Goal: Information Seeking & Learning: Learn about a topic

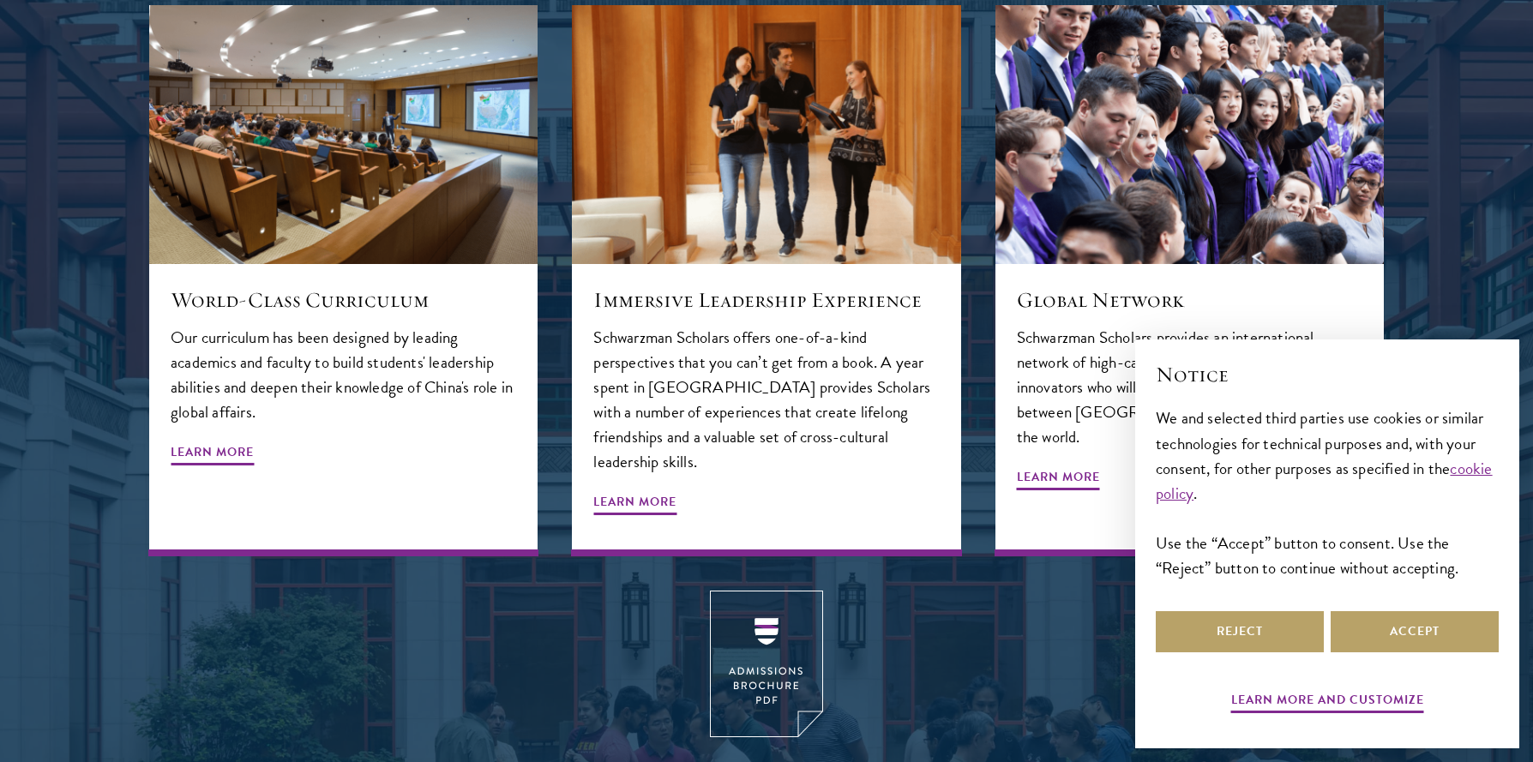
scroll to position [1975, 0]
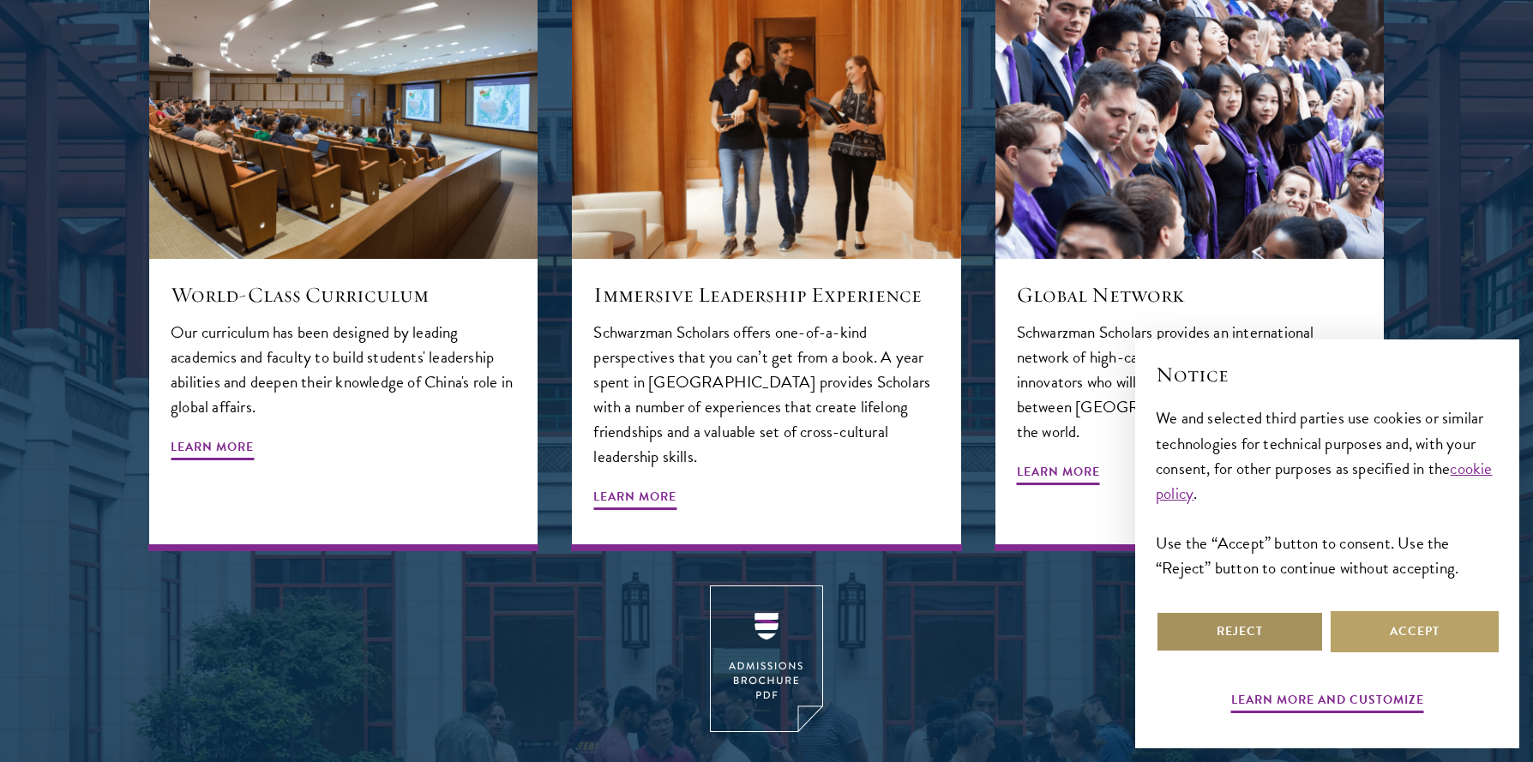
click at [1228, 630] on button "Reject" at bounding box center [1240, 631] width 168 height 41
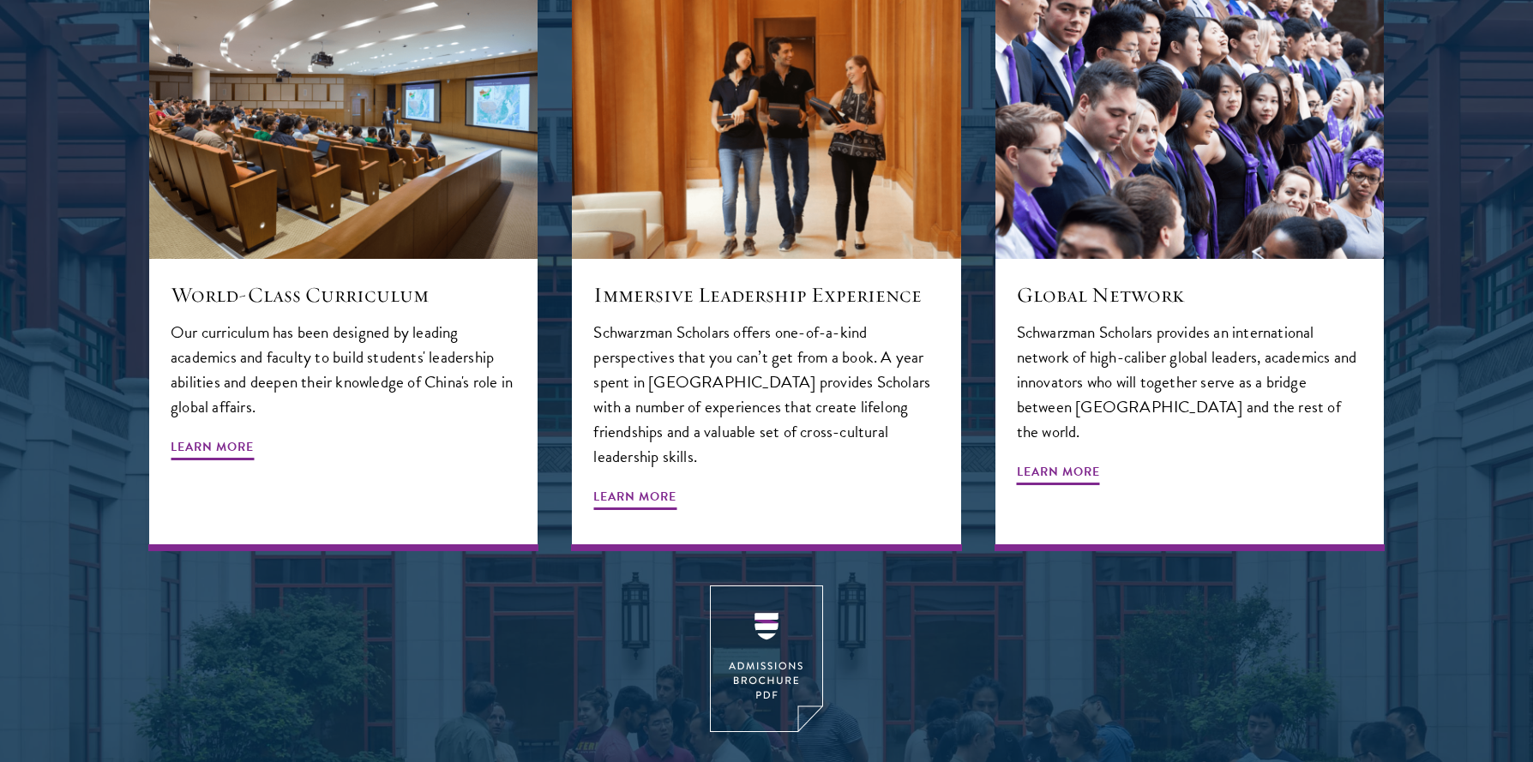
scroll to position [2274, 0]
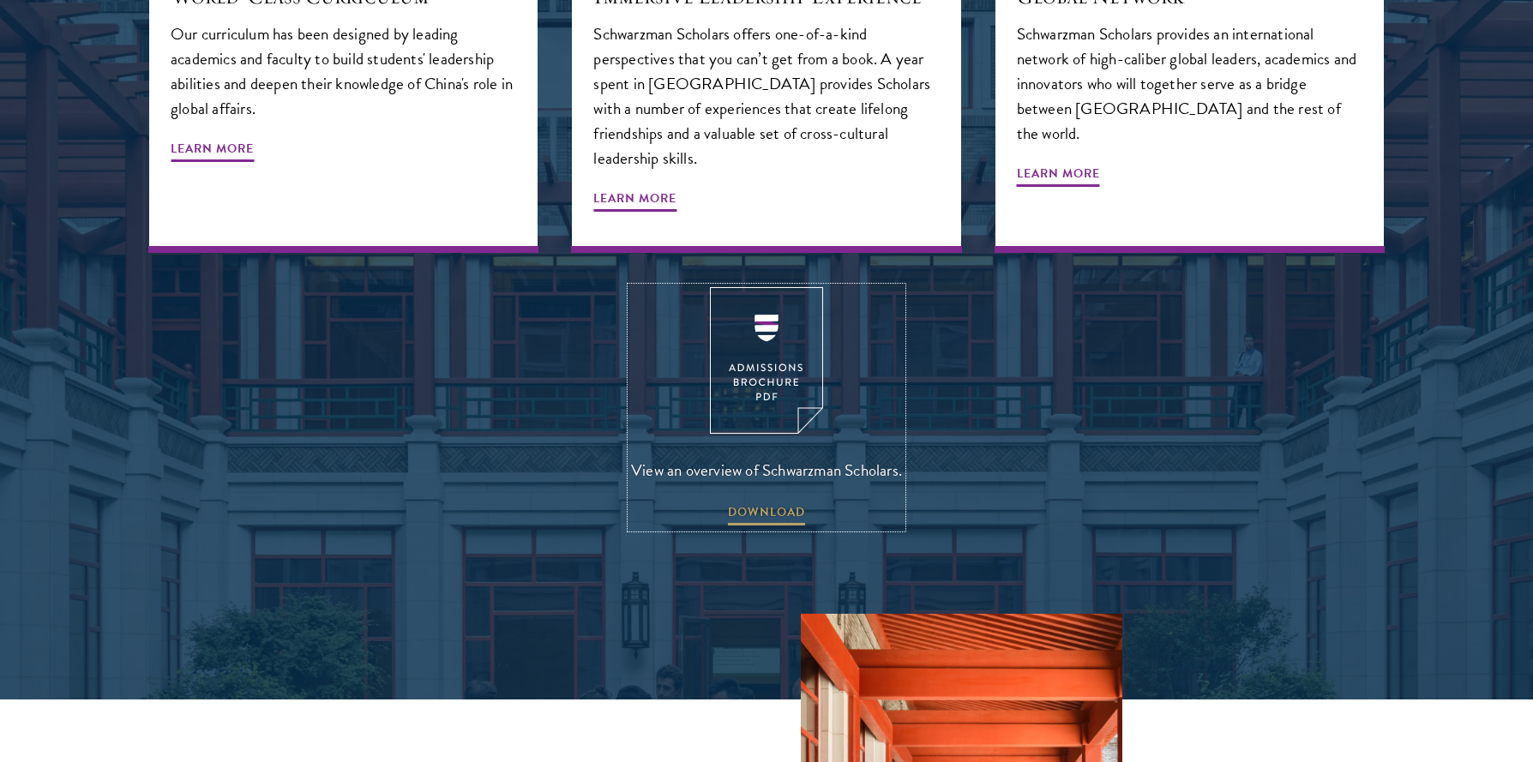
click at [757, 287] on img at bounding box center [766, 360] width 113 height 147
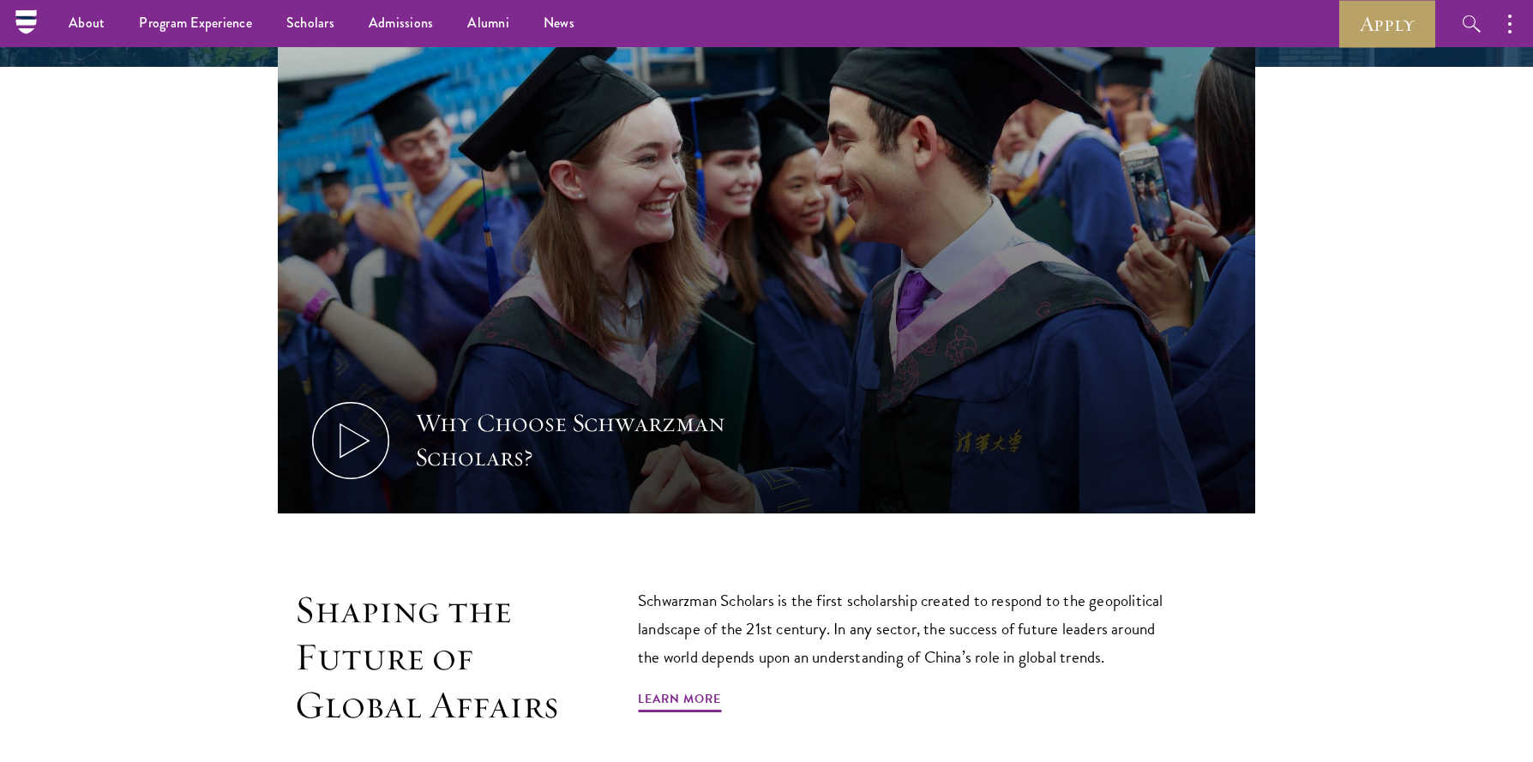
scroll to position [0, 0]
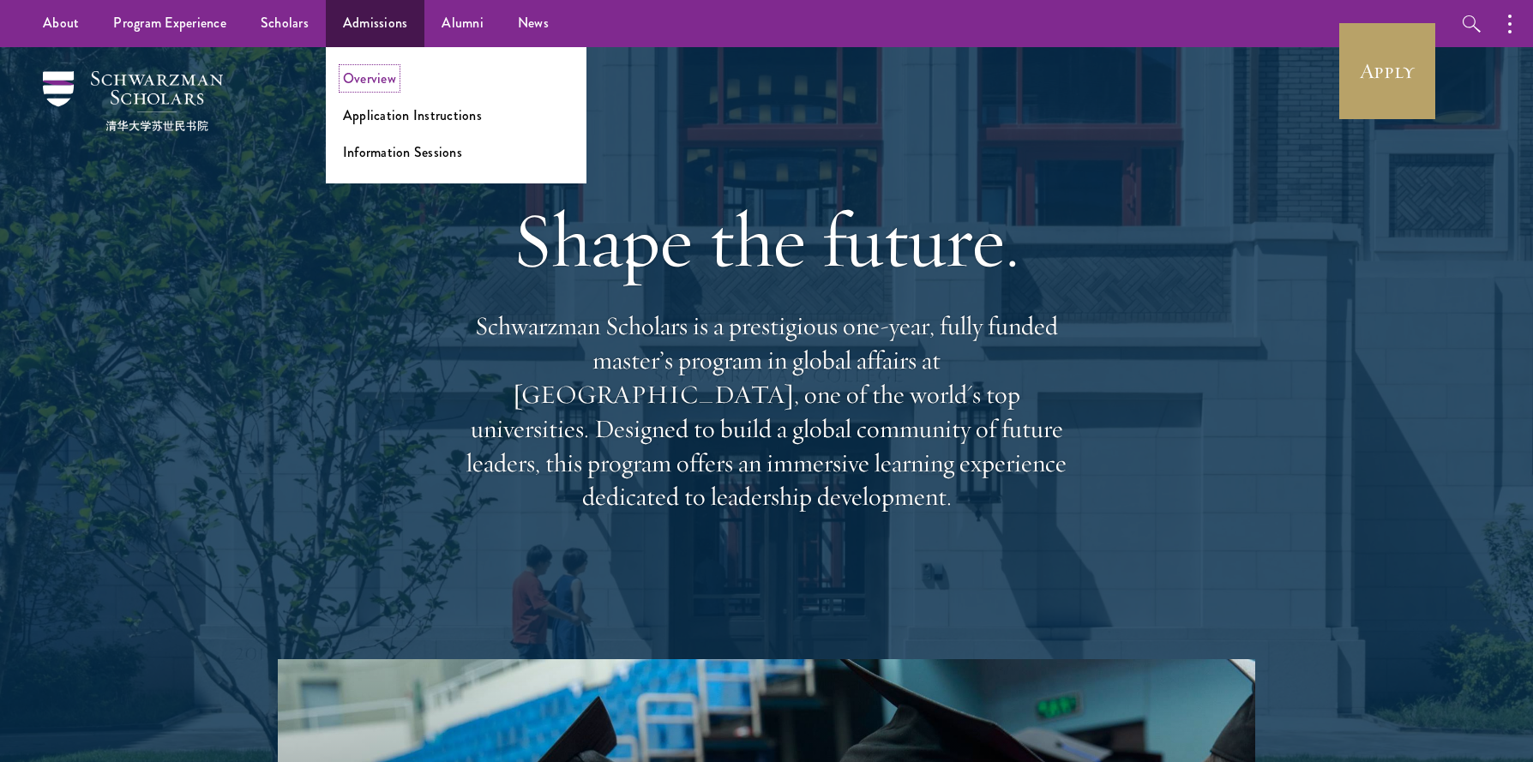
click at [378, 77] on link "Overview" at bounding box center [369, 79] width 53 height 20
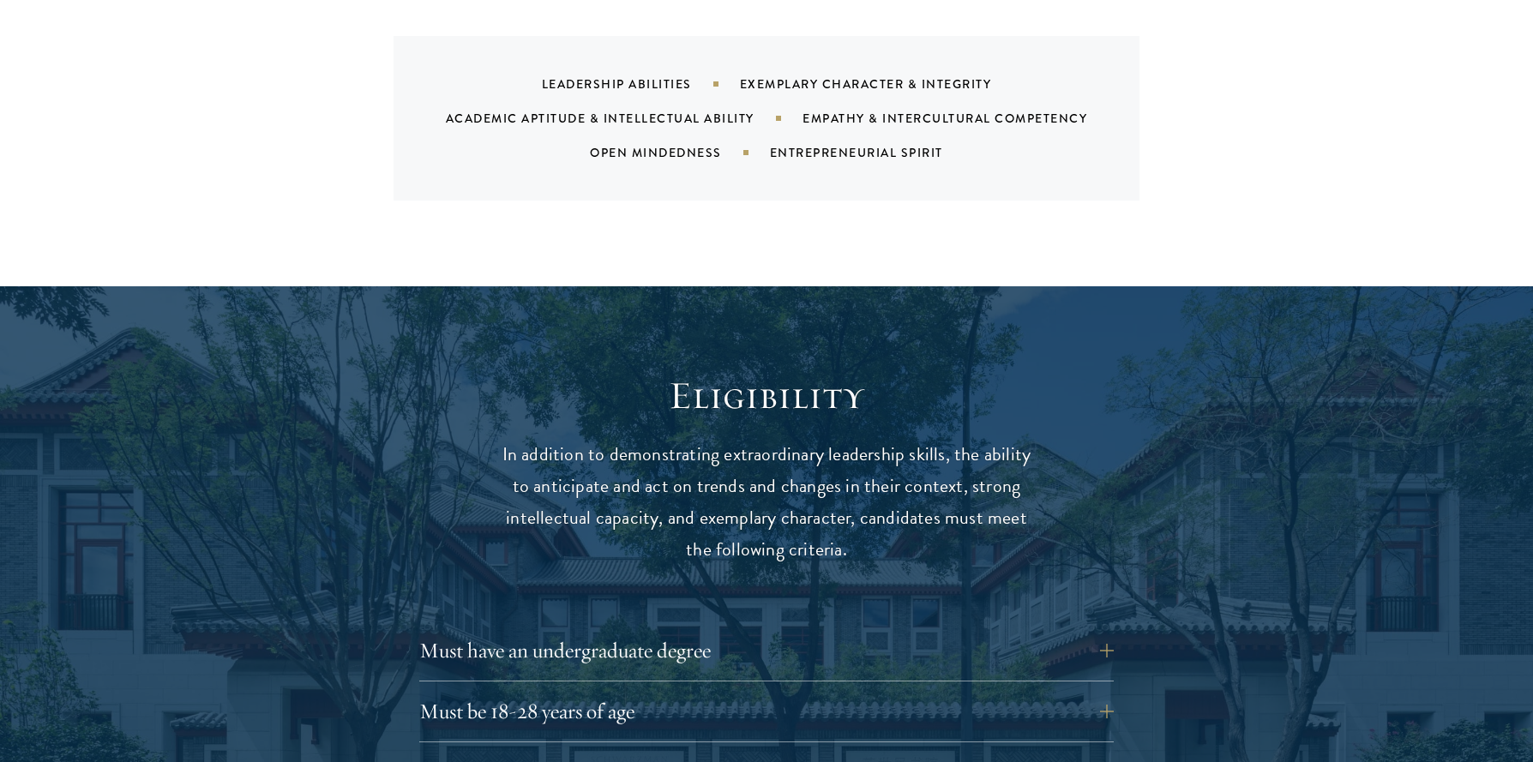
scroll to position [2386, 0]
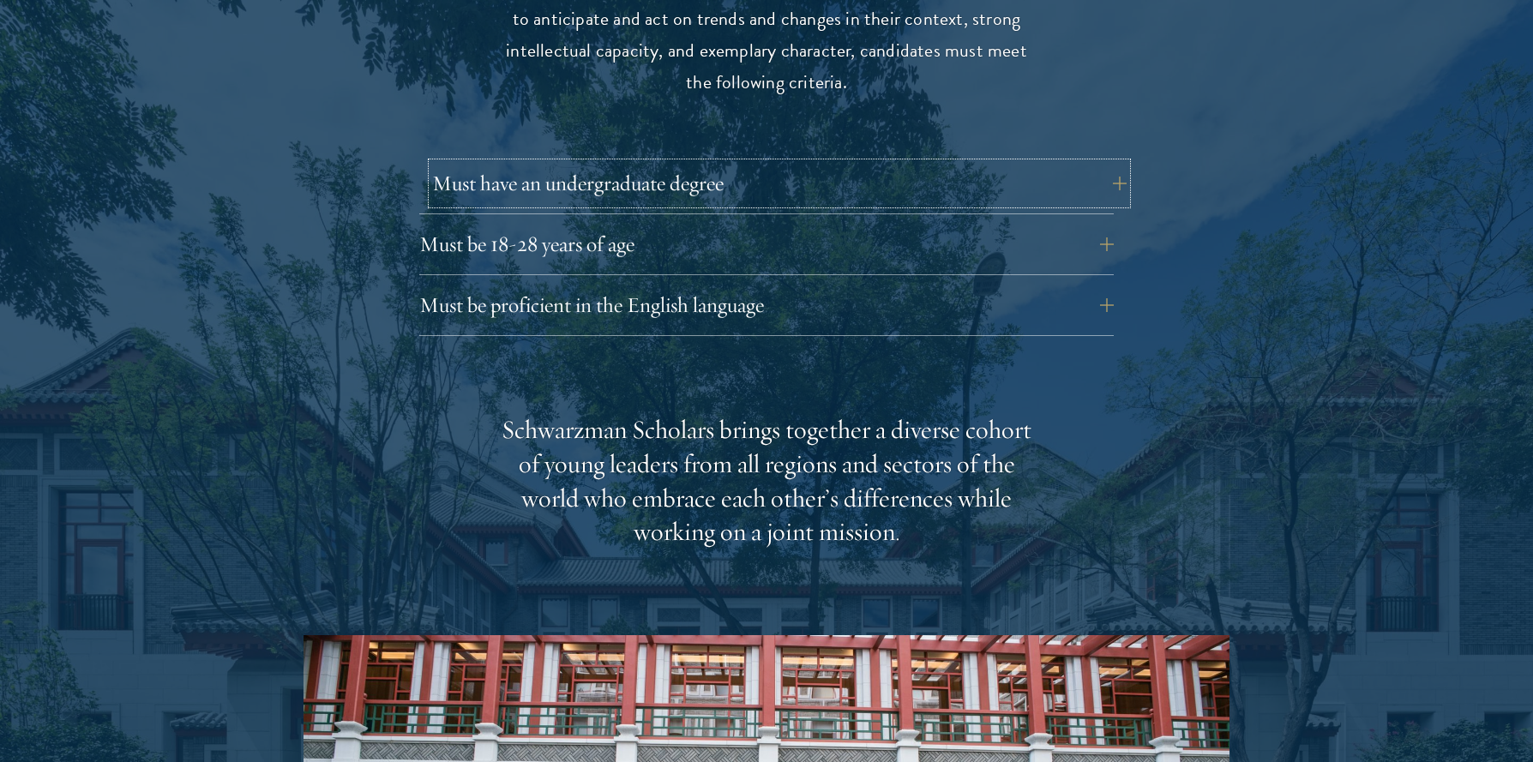
click at [512, 163] on button "Must have an undergraduate degree" at bounding box center [779, 183] width 695 height 41
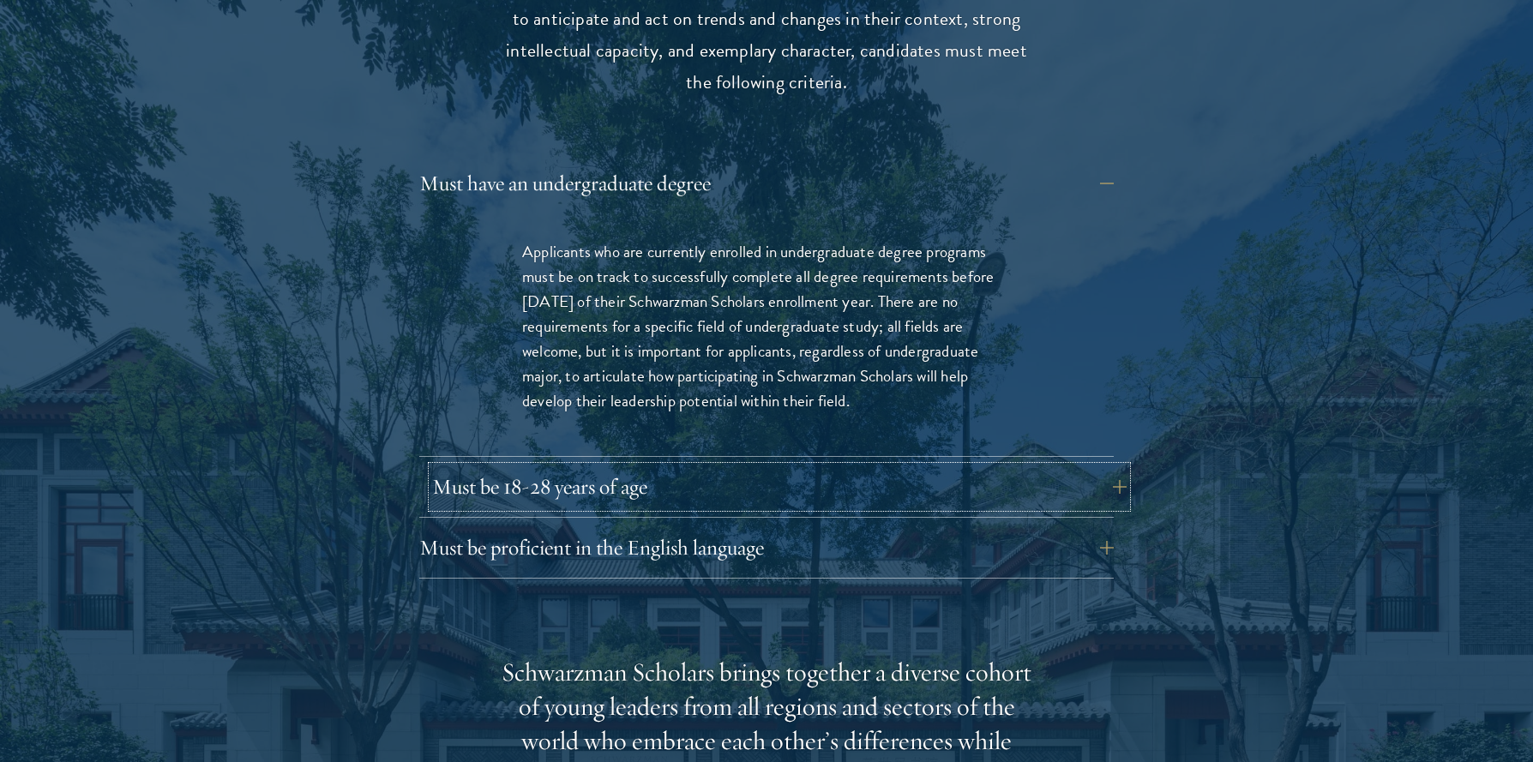
click at [535, 467] on button "Must be 18-28 years of age" at bounding box center [779, 487] width 695 height 41
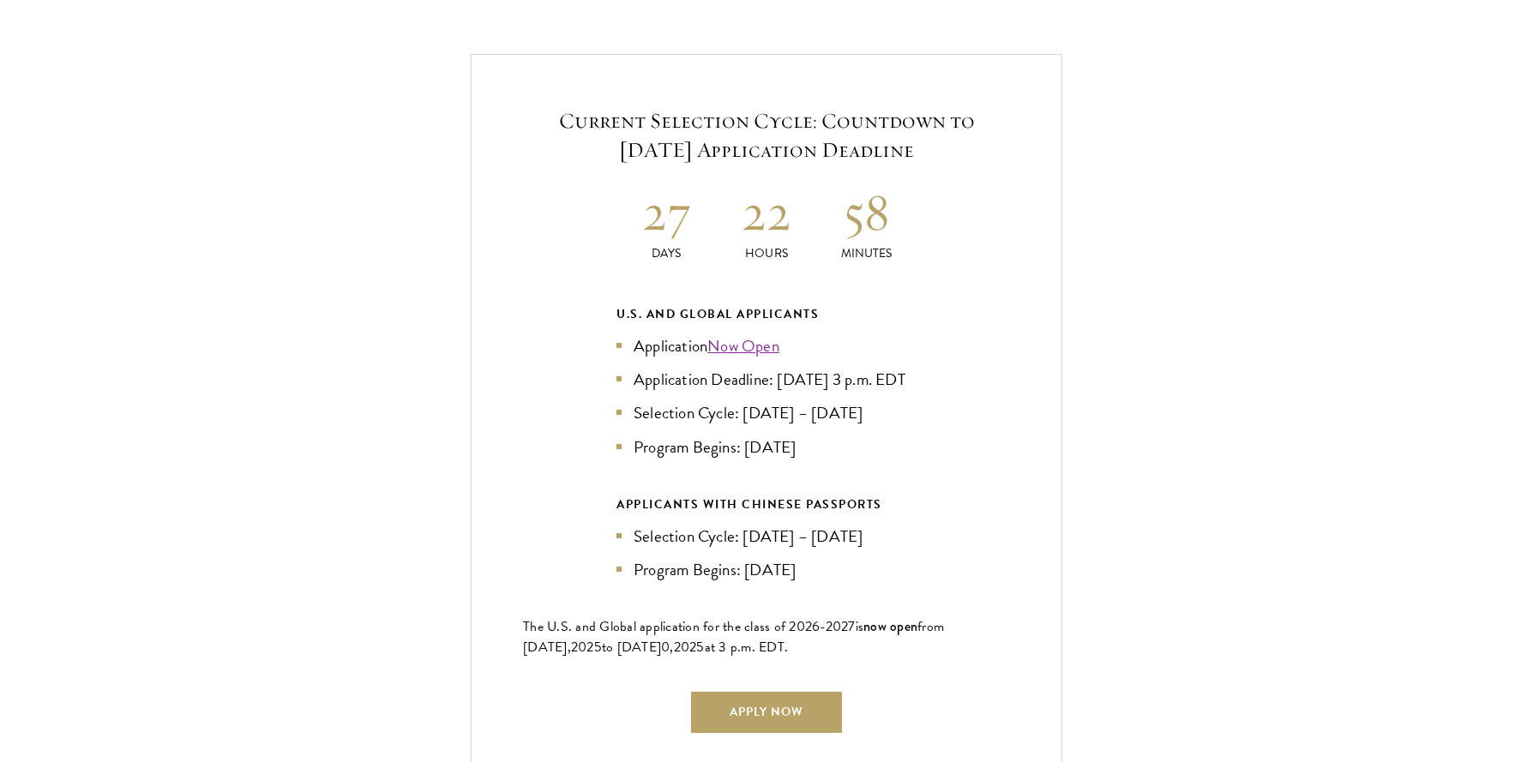
scroll to position [3965, 0]
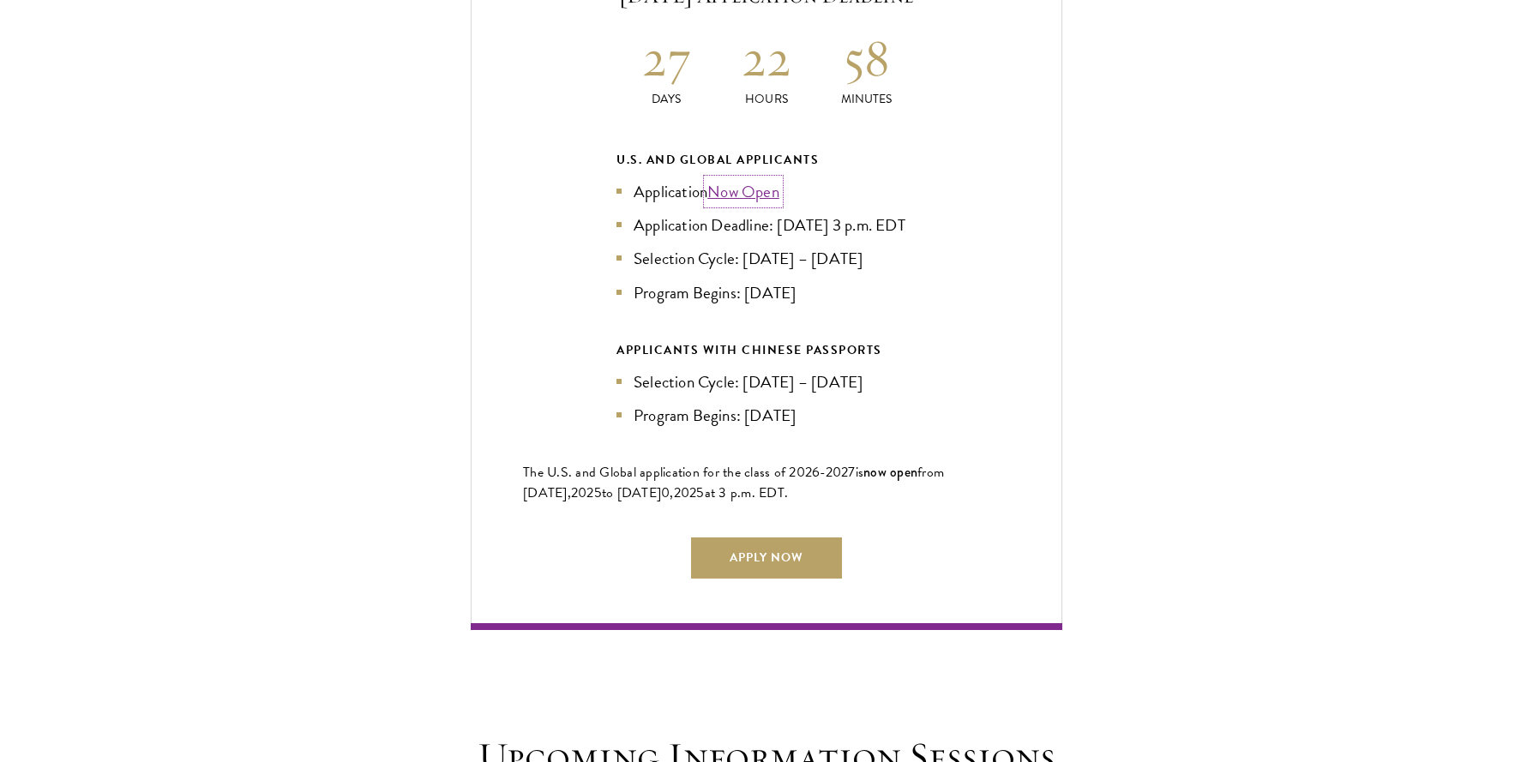
click at [745, 179] on link "Now Open" at bounding box center [744, 191] width 72 height 25
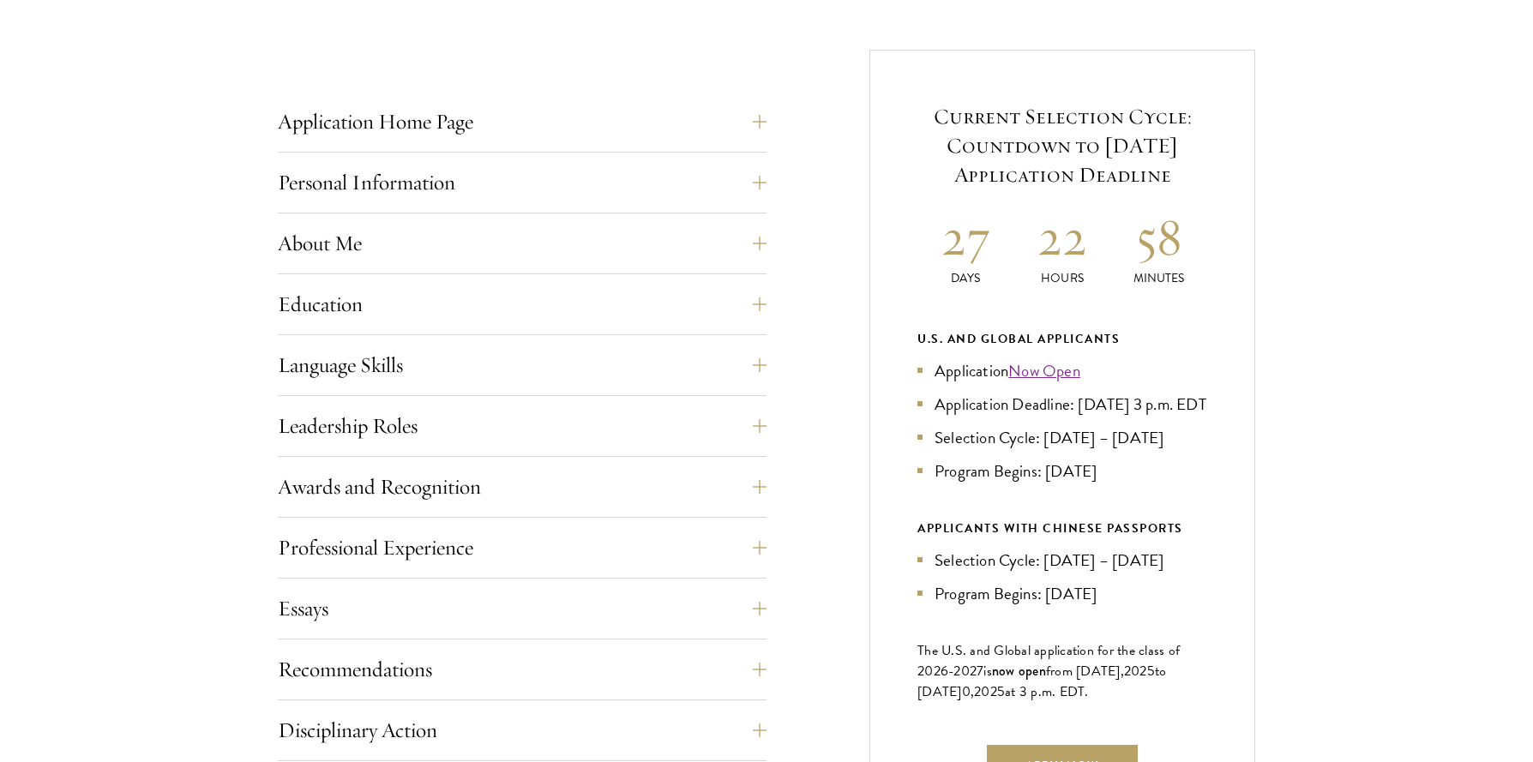
scroll to position [726, 0]
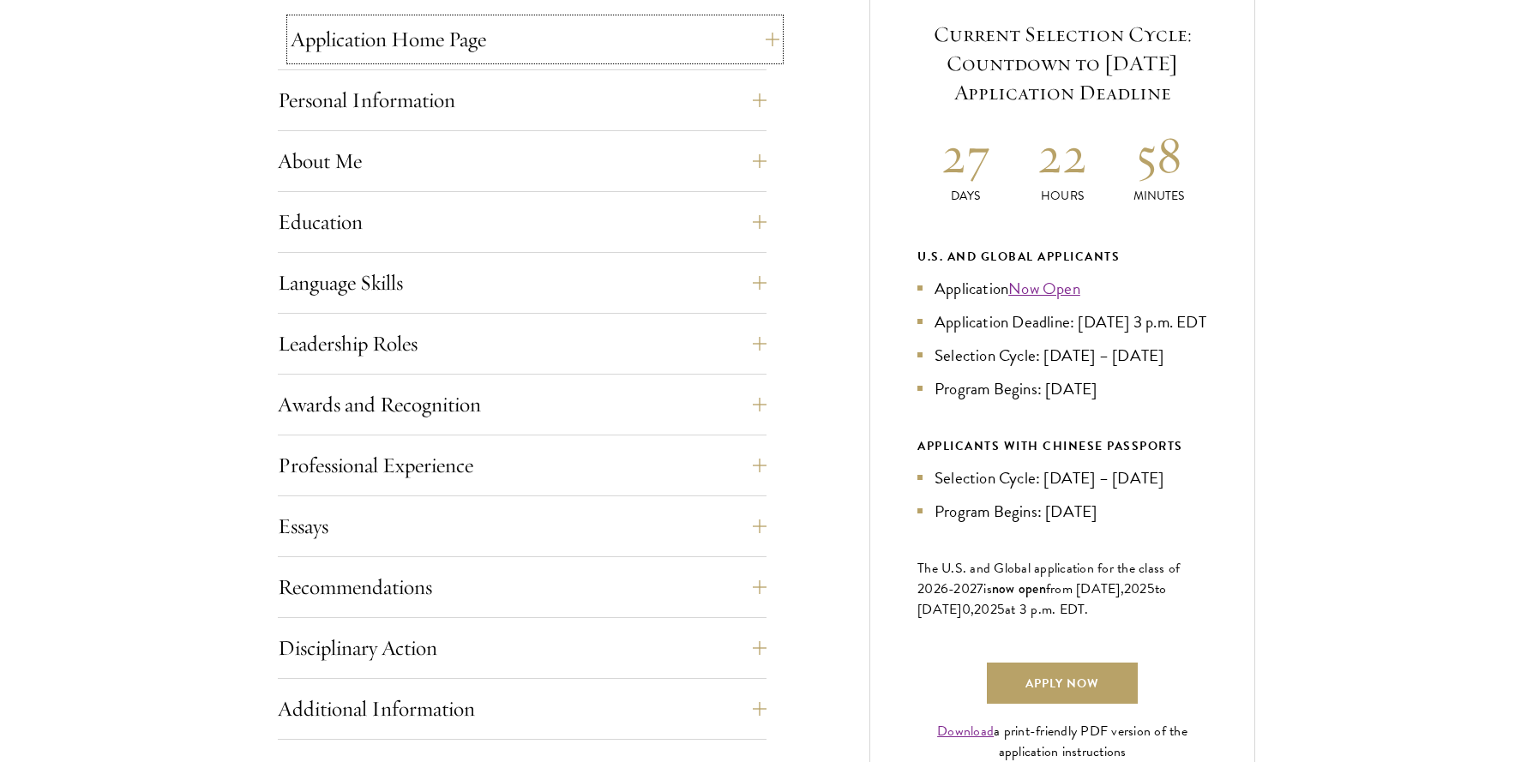
click at [545, 44] on button "Application Home Page" at bounding box center [535, 39] width 489 height 41
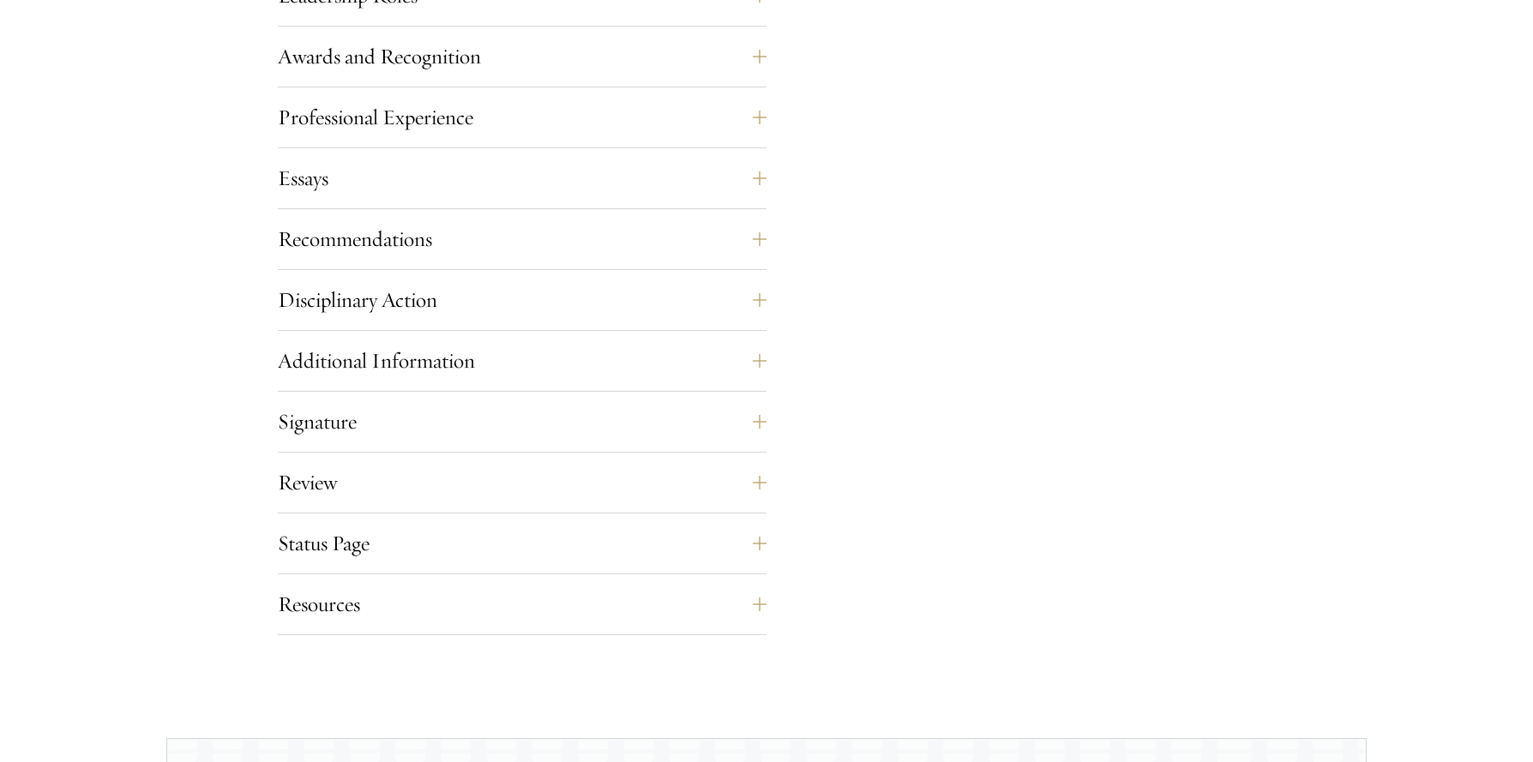
scroll to position [1841, 0]
